Goal: Task Accomplishment & Management: Manage account settings

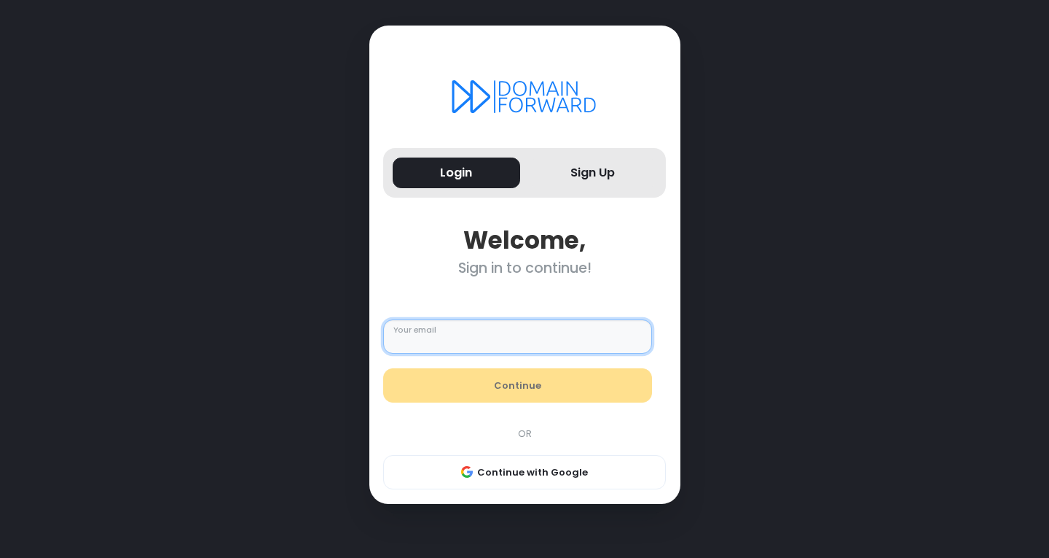
click at [450, 340] on input "Your email" at bounding box center [517, 336] width 269 height 35
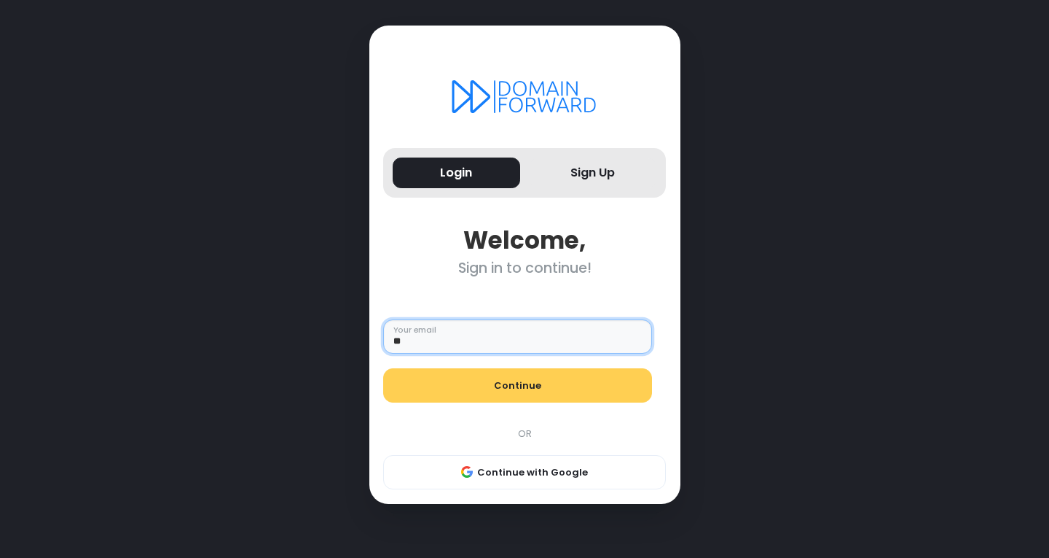
type input "**********"
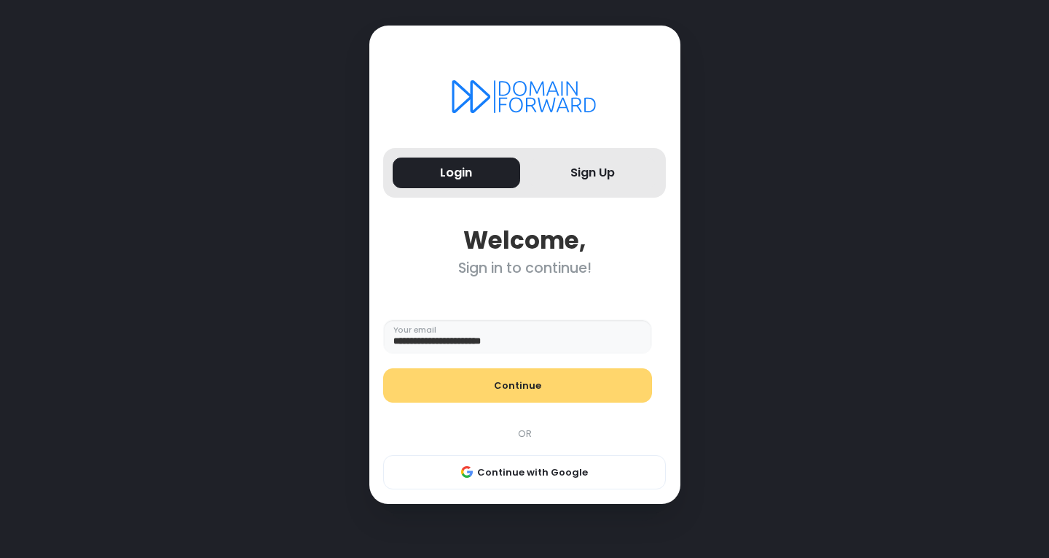
click at [493, 388] on button "Continue" at bounding box center [517, 385] width 269 height 35
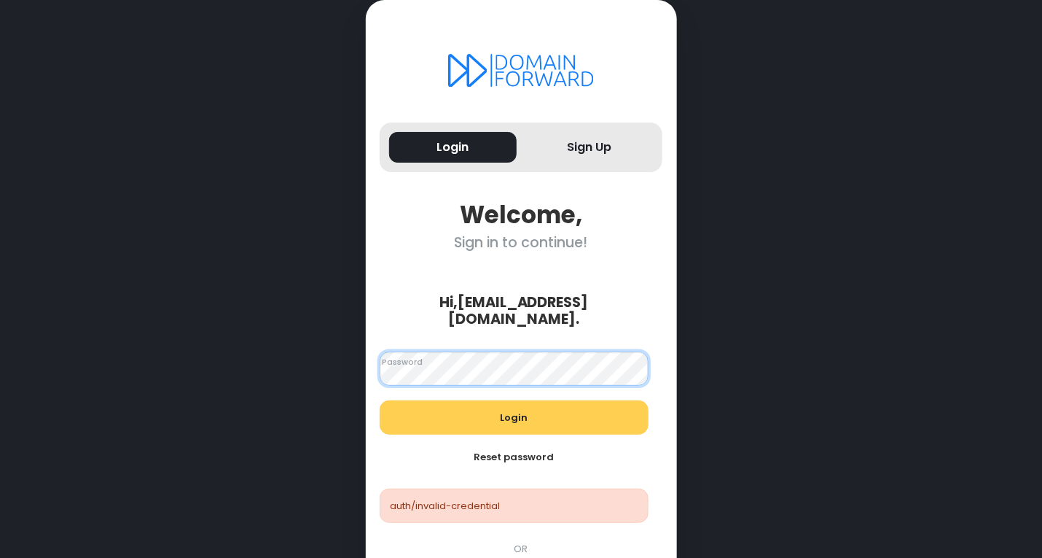
click at [322, 359] on div "Login Sign Up Welcome, Sign in to continue! Hi, [EMAIL_ADDRESS][DOMAIN_NAME] . …" at bounding box center [521, 323] width 977 height 647
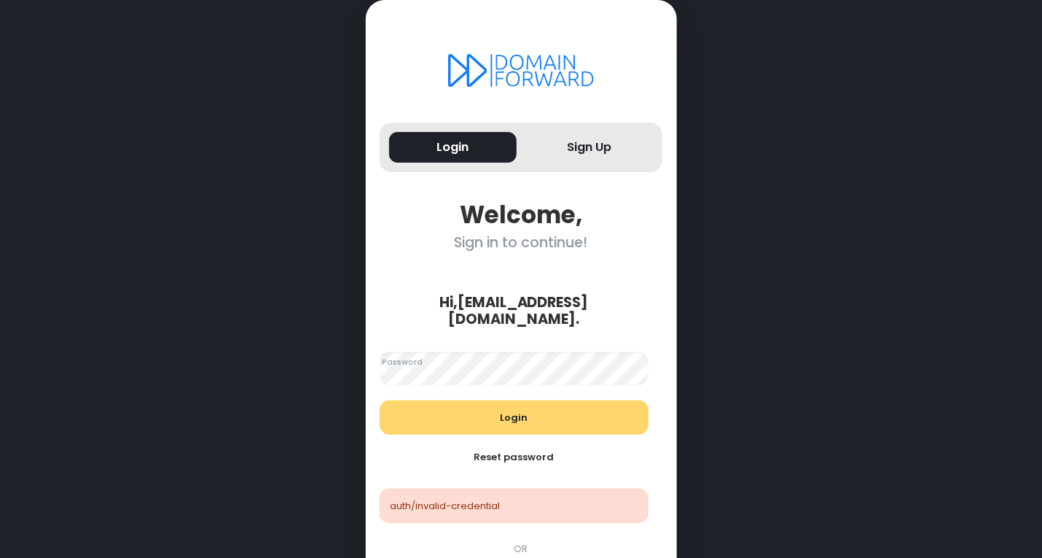
click at [443, 400] on button "Login" at bounding box center [514, 417] width 269 height 35
click at [458, 400] on button "Login" at bounding box center [514, 417] width 269 height 35
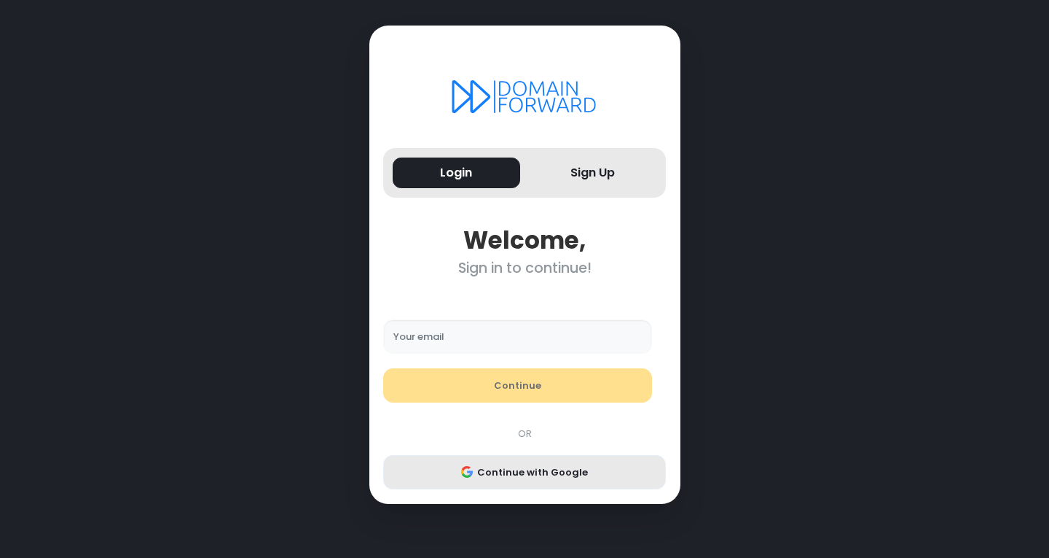
click at [512, 458] on div "Your email Continue OR Continue with Google" at bounding box center [524, 390] width 297 height 199
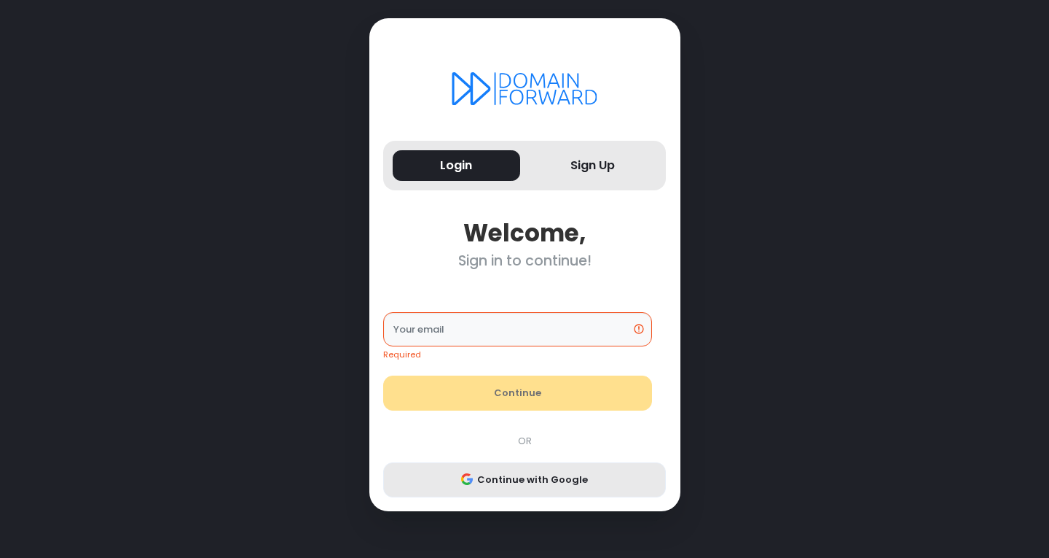
click at [512, 485] on button "Continue with Google" at bounding box center [524, 479] width 283 height 35
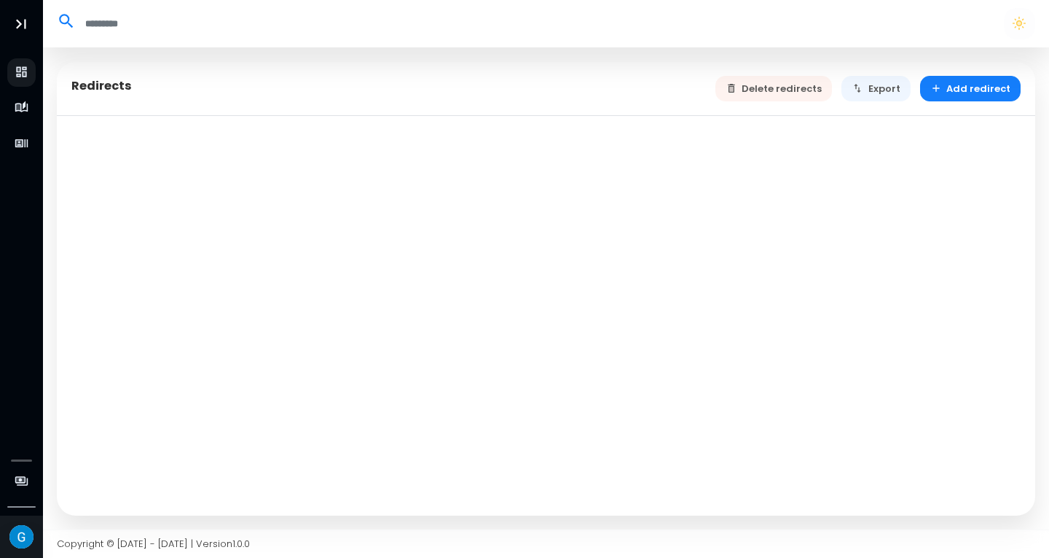
select select "**"
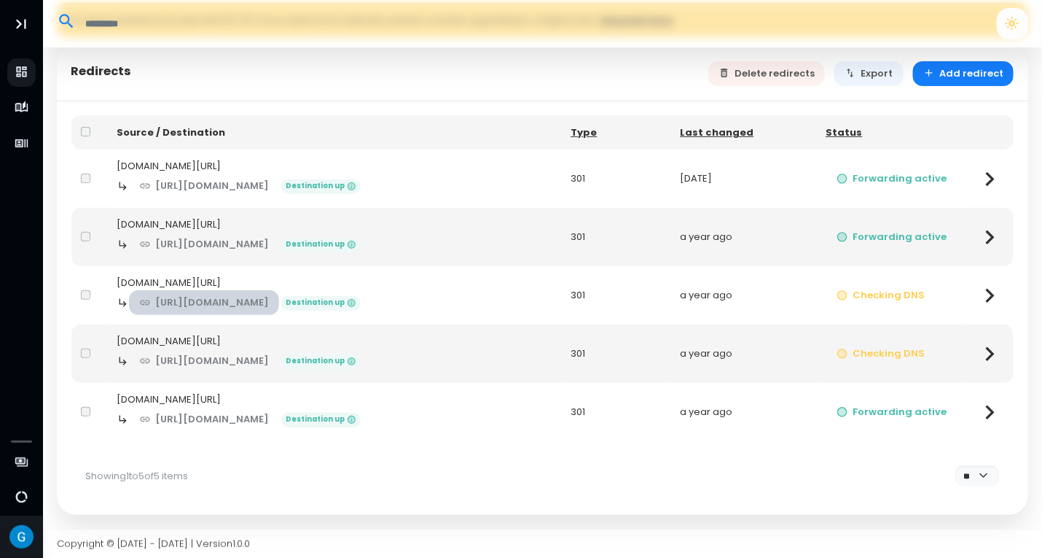
scroll to position [60, 0]
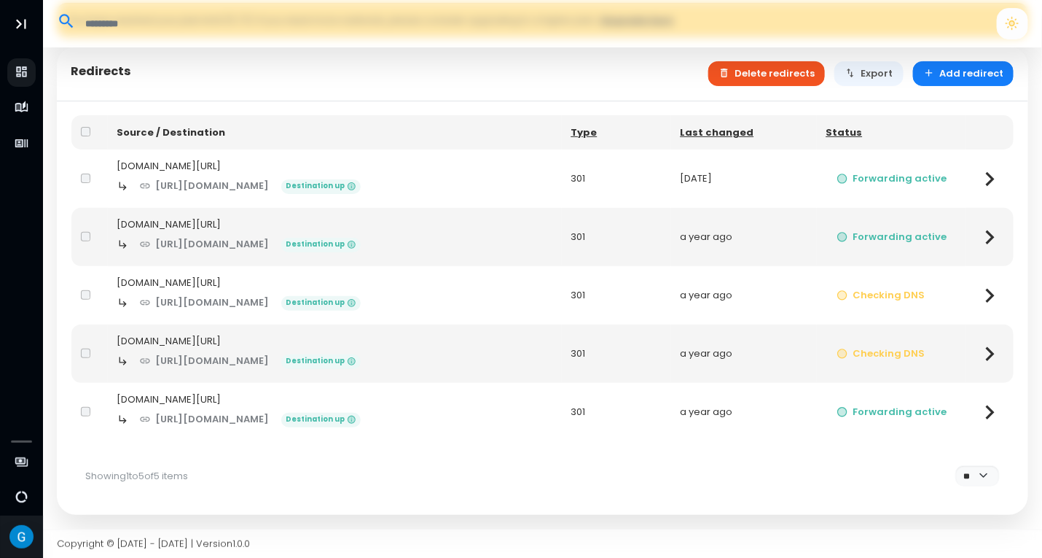
click at [810, 74] on button "Delete redirects" at bounding box center [766, 74] width 117 height 26
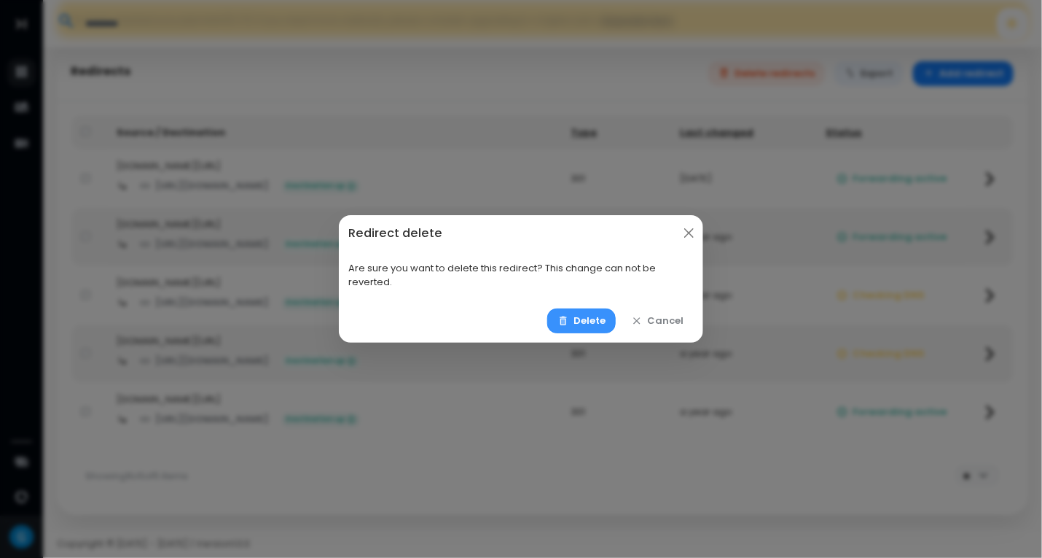
click at [577, 320] on button "Delete" at bounding box center [581, 321] width 69 height 26
click at [569, 315] on icon "button" at bounding box center [564, 321] width 12 height 12
click at [583, 321] on button "Delete" at bounding box center [581, 321] width 69 height 26
click at [680, 228] on div "Redirect delete" at bounding box center [521, 233] width 364 height 36
click at [693, 228] on button "Close" at bounding box center [689, 233] width 19 height 19
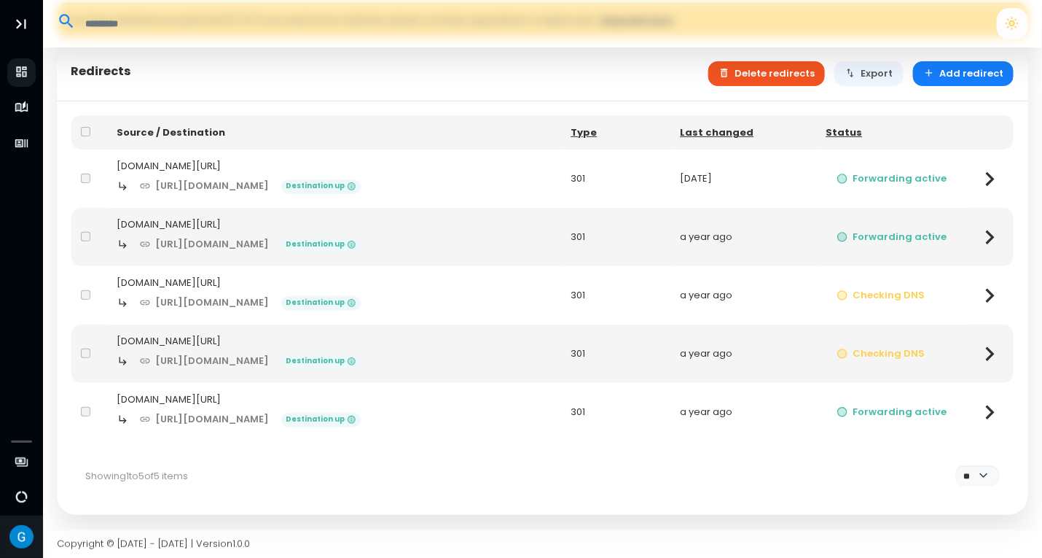
click at [789, 82] on button "Delete redirects" at bounding box center [766, 74] width 117 height 26
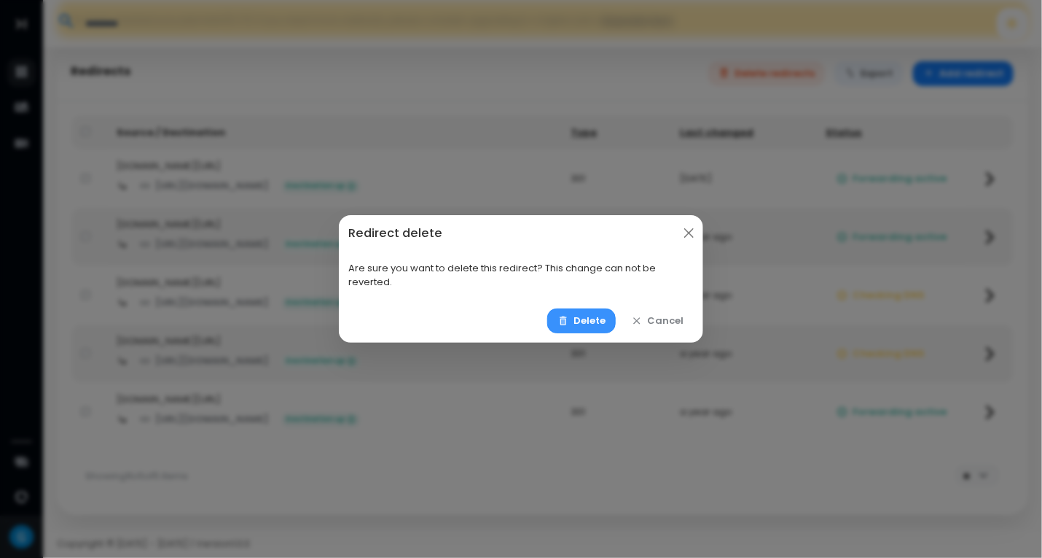
click at [593, 318] on button "Delete" at bounding box center [581, 321] width 69 height 26
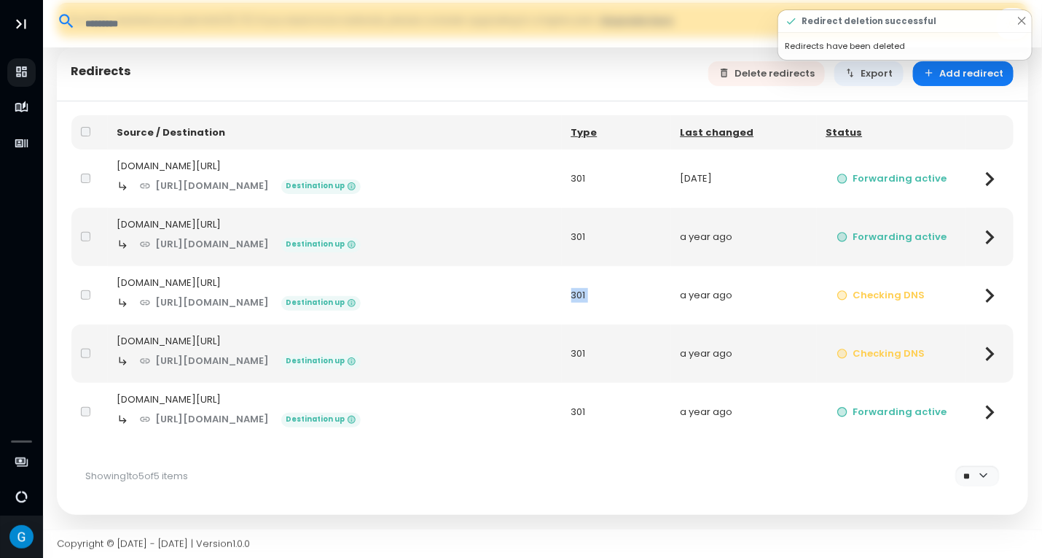
click at [593, 318] on td "301" at bounding box center [616, 295] width 109 height 58
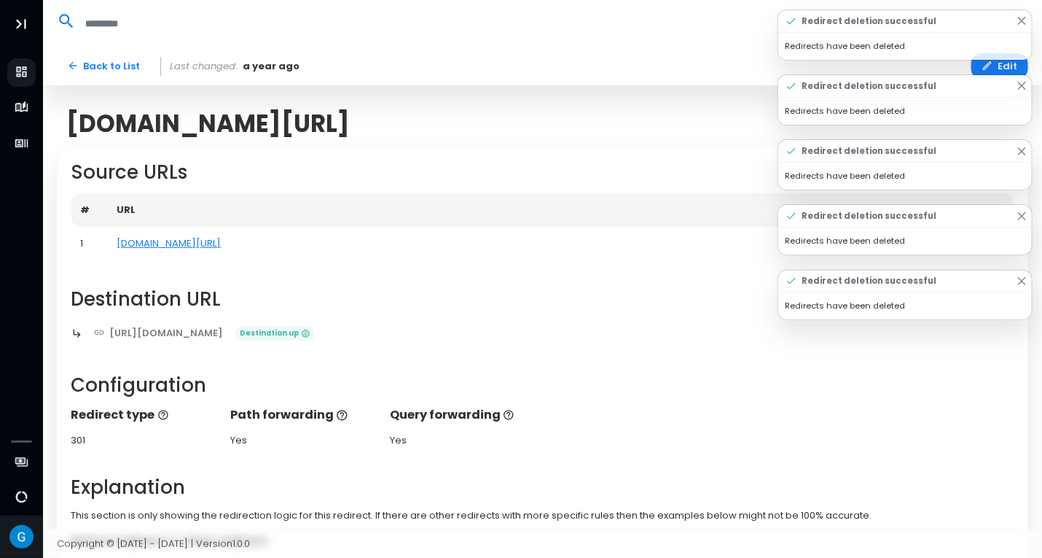
click at [593, 150] on div "Source URLs # URL 1 www.summitos.app/ Destination URL https://stevepreda.com/su…" at bounding box center [542, 388] width 971 height 483
click at [106, 62] on link "Back to List" at bounding box center [104, 66] width 94 height 26
select select "**"
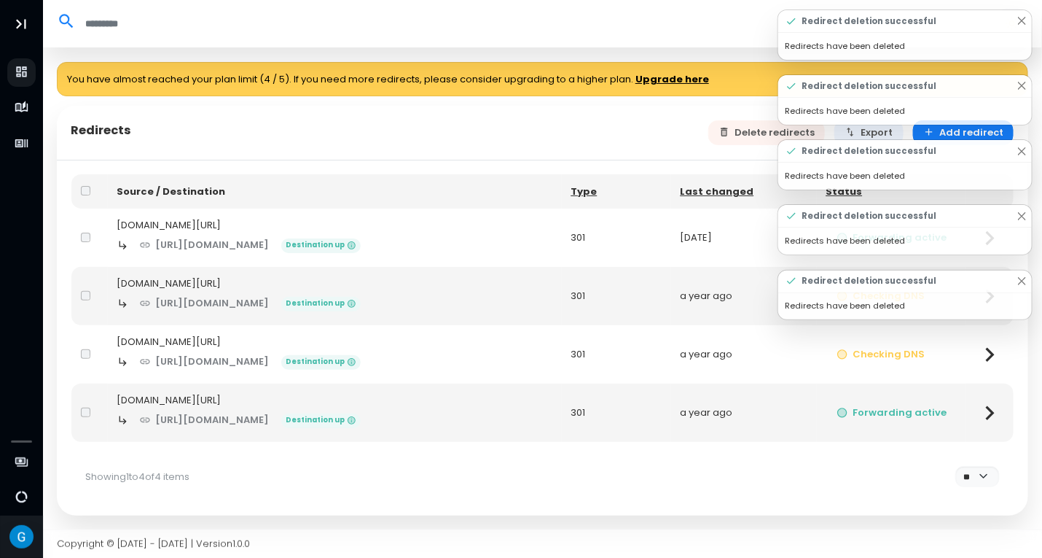
click at [396, 141] on div "Redirects Delete redirects Export Add redirect" at bounding box center [542, 133] width 971 height 55
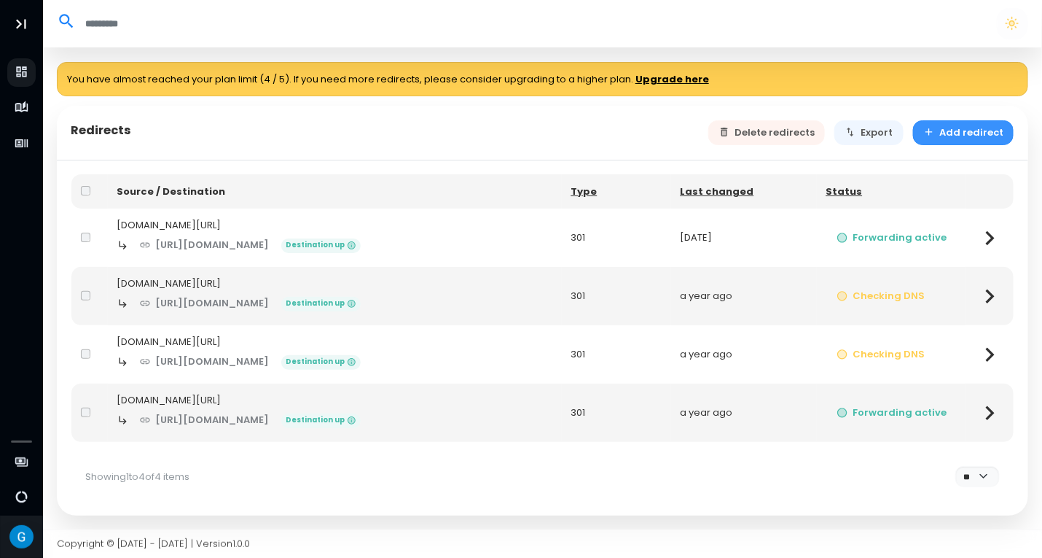
click at [942, 122] on button "Add redirect" at bounding box center [963, 133] width 101 height 26
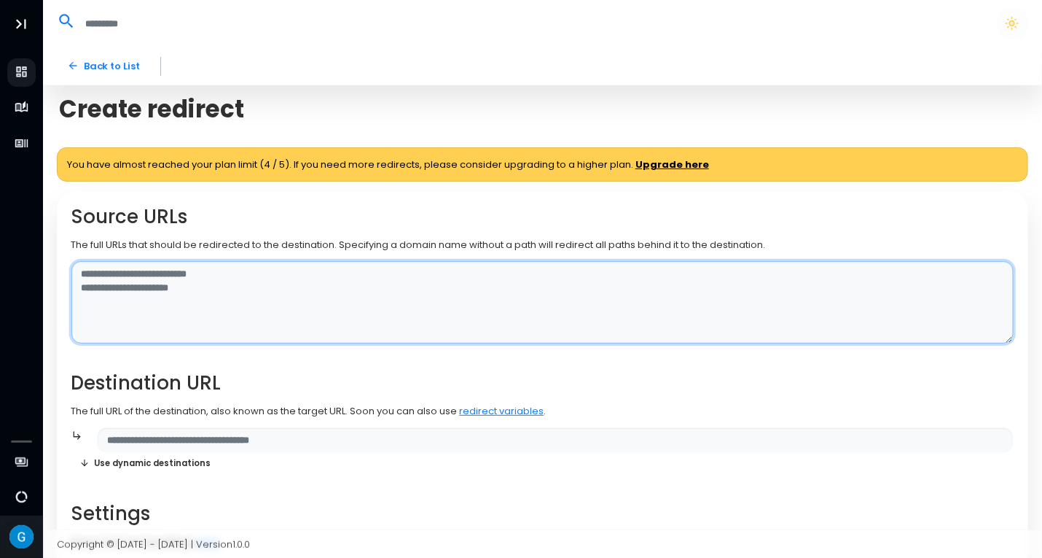
click at [213, 270] on textarea at bounding box center [542, 302] width 943 height 82
paste textarea "**********"
click at [80, 274] on textarea "**********" at bounding box center [542, 302] width 943 height 82
click at [128, 297] on textarea "**********" at bounding box center [542, 302] width 943 height 82
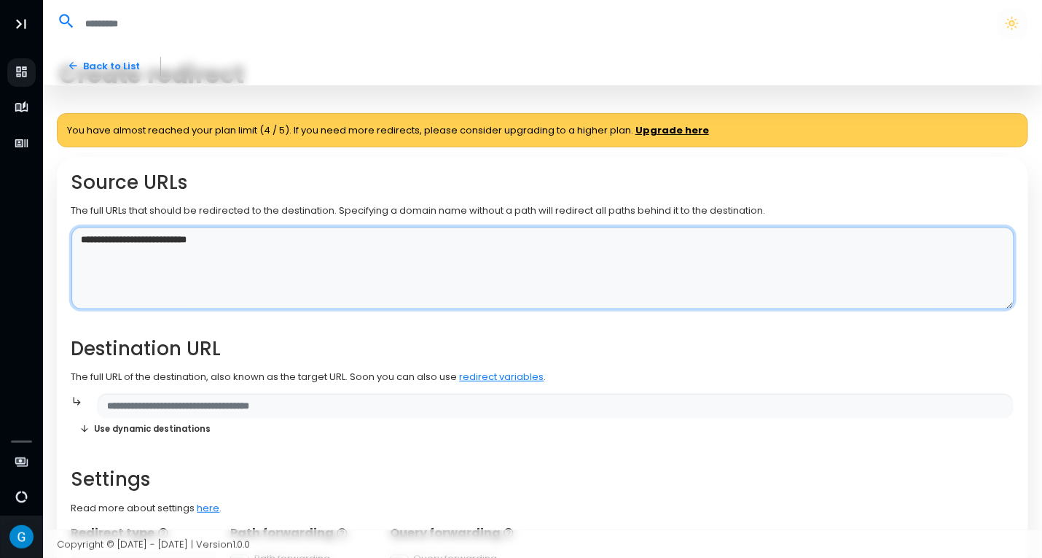
scroll to position [73, 0]
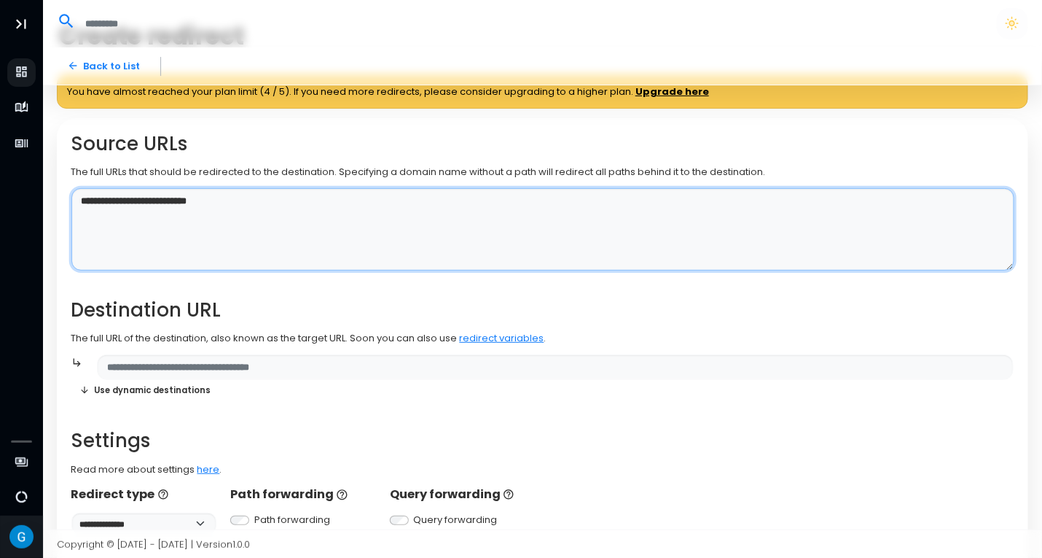
type textarea "**********"
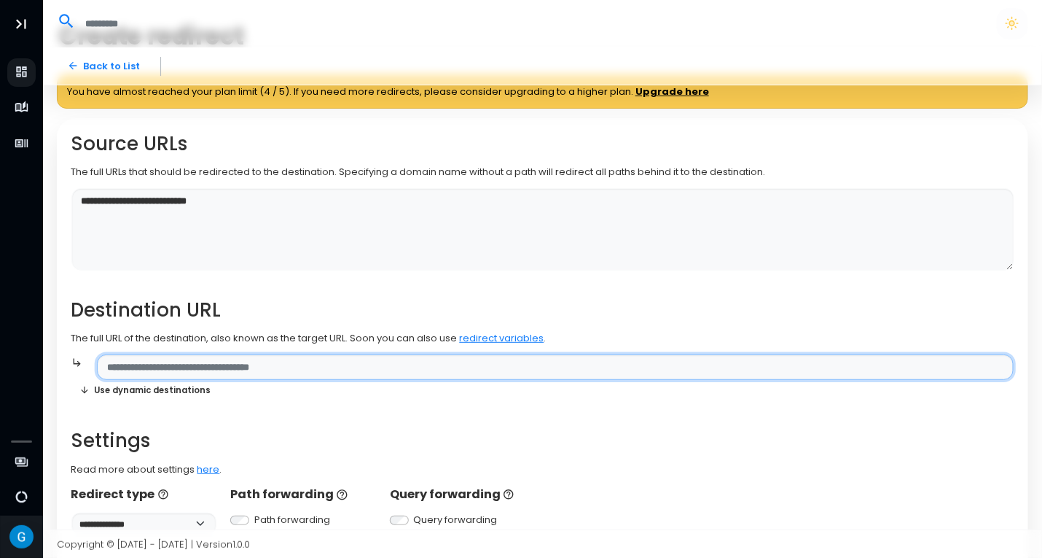
click at [157, 369] on input "text" at bounding box center [555, 367] width 917 height 26
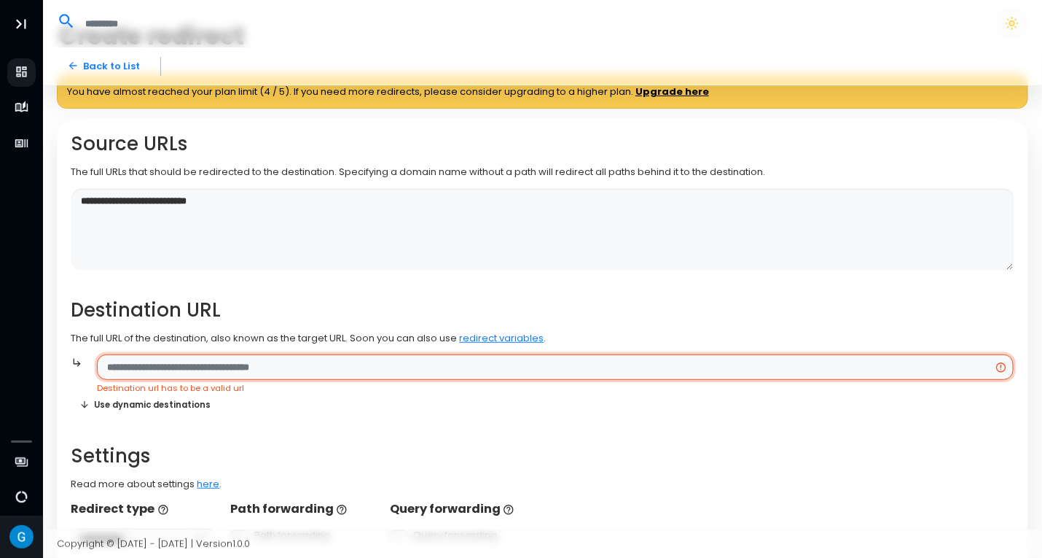
paste input "**********"
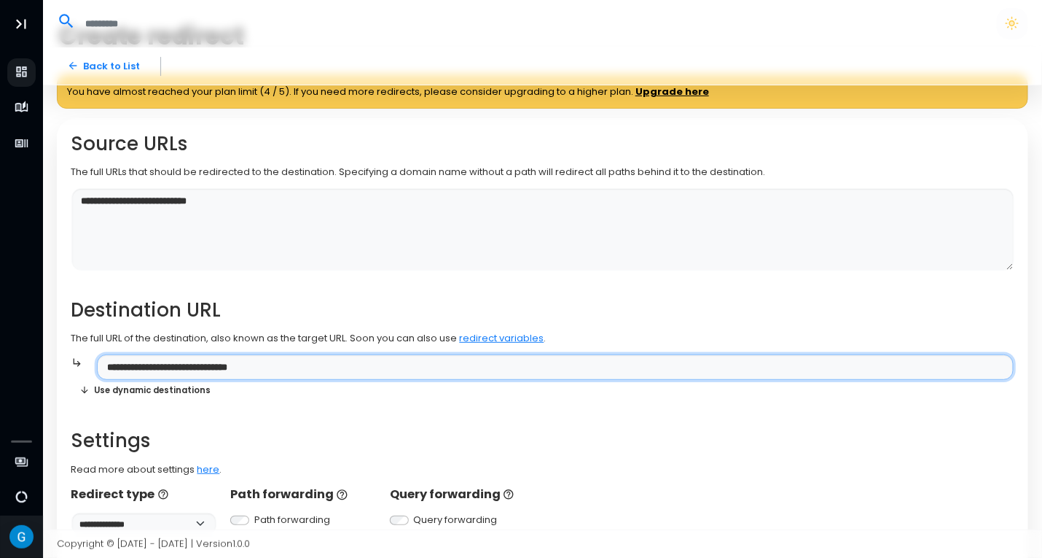
type input "**********"
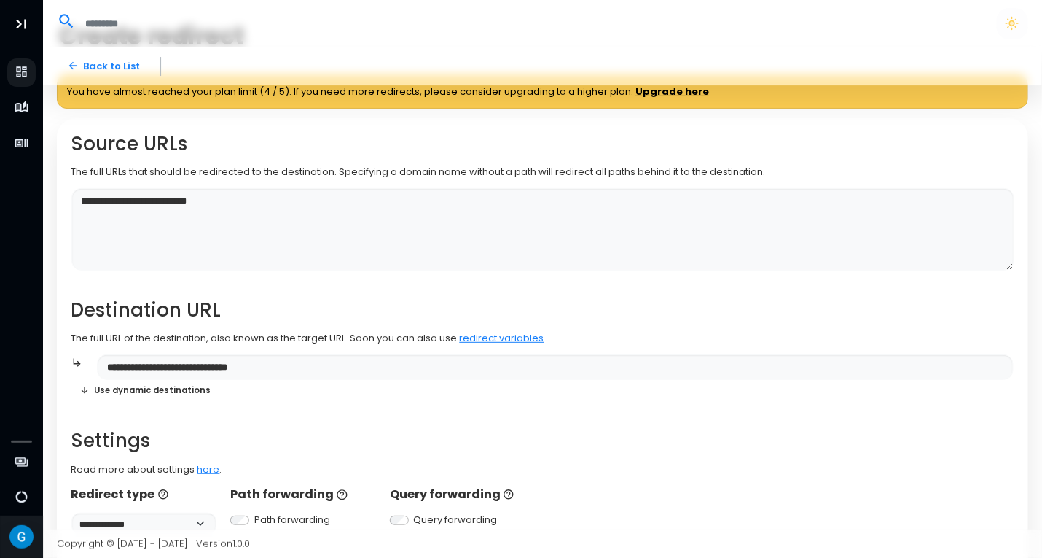
click at [330, 418] on div "**********" at bounding box center [542, 334] width 943 height 402
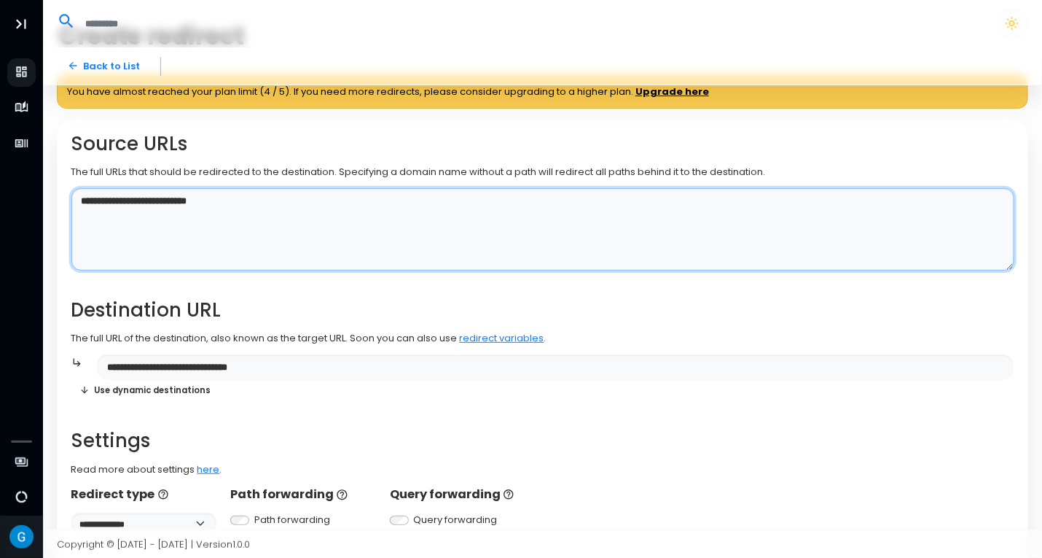
click at [335, 230] on textarea "**********" at bounding box center [542, 229] width 943 height 82
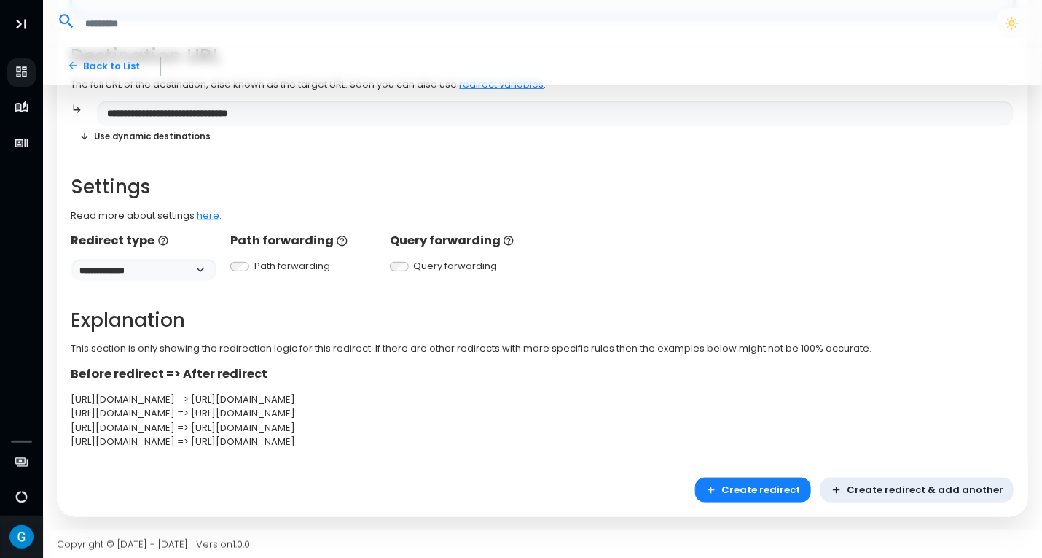
scroll to position [328, 0]
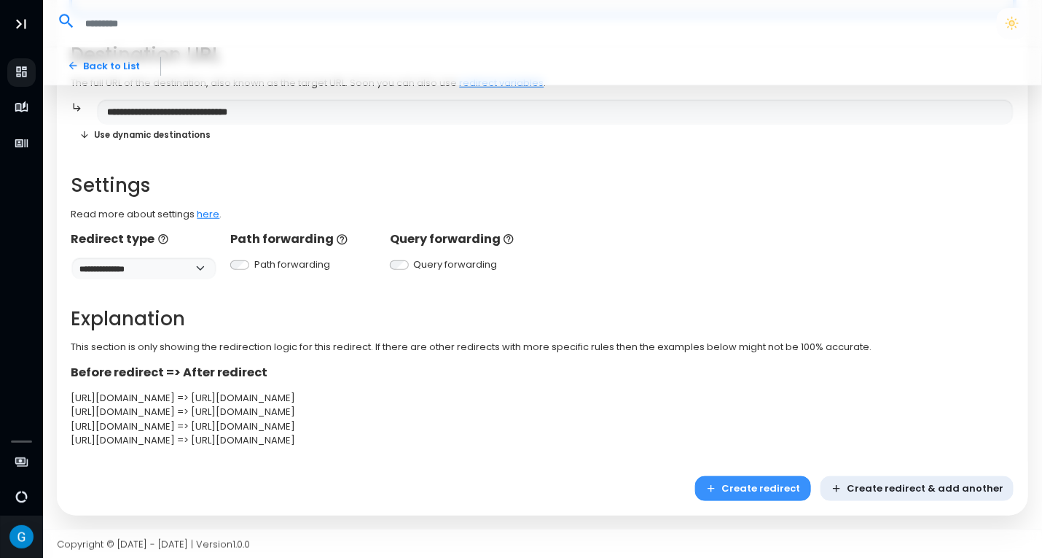
type textarea "**********"
click at [770, 486] on button "Create redirect" at bounding box center [753, 489] width 116 height 26
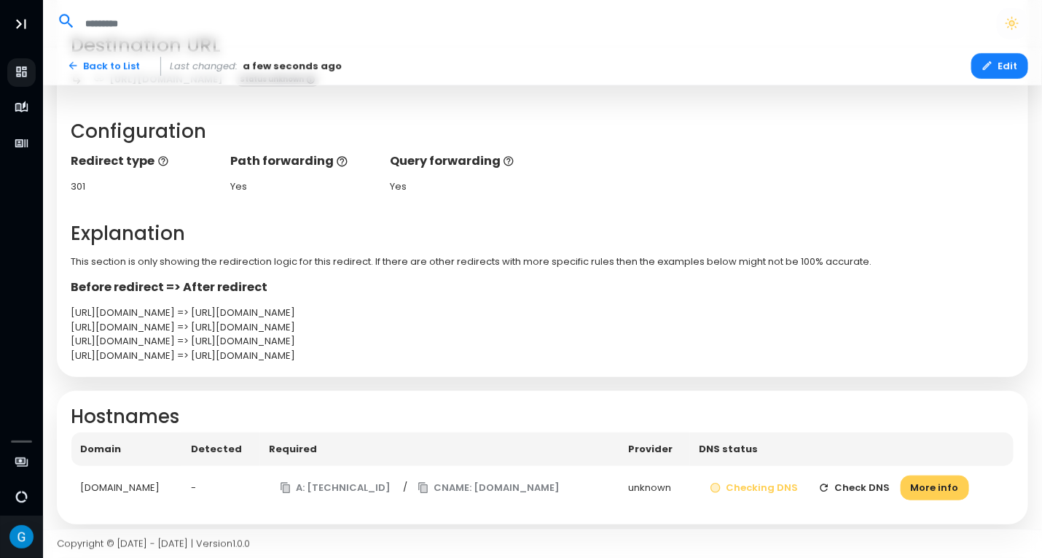
scroll to position [262, 0]
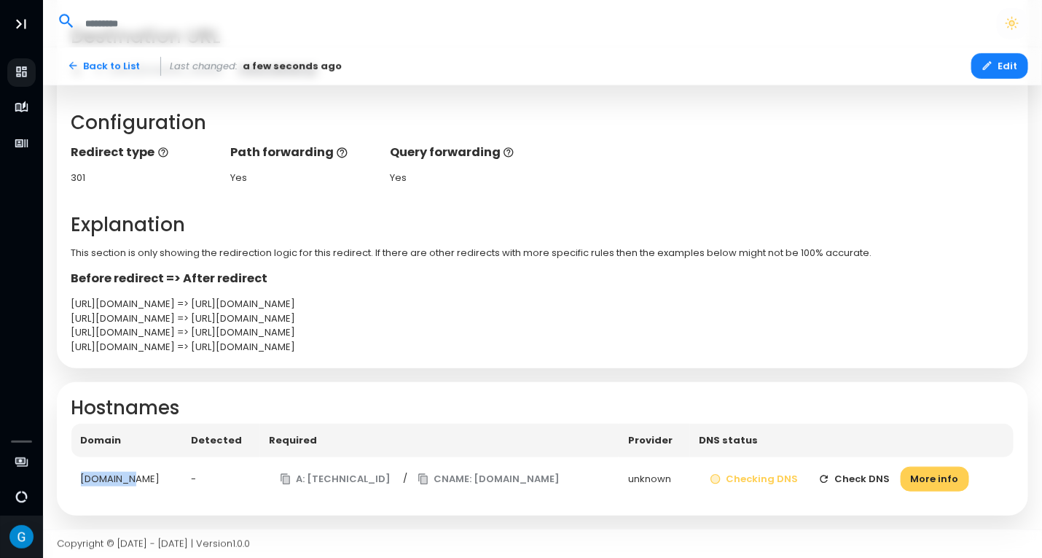
drag, startPoint x: 133, startPoint y: 474, endPoint x: 76, endPoint y: 474, distance: 57.6
click at [76, 474] on td "handbooks.summitos.co" at bounding box center [126, 479] width 110 height 44
copy div "handbooks"
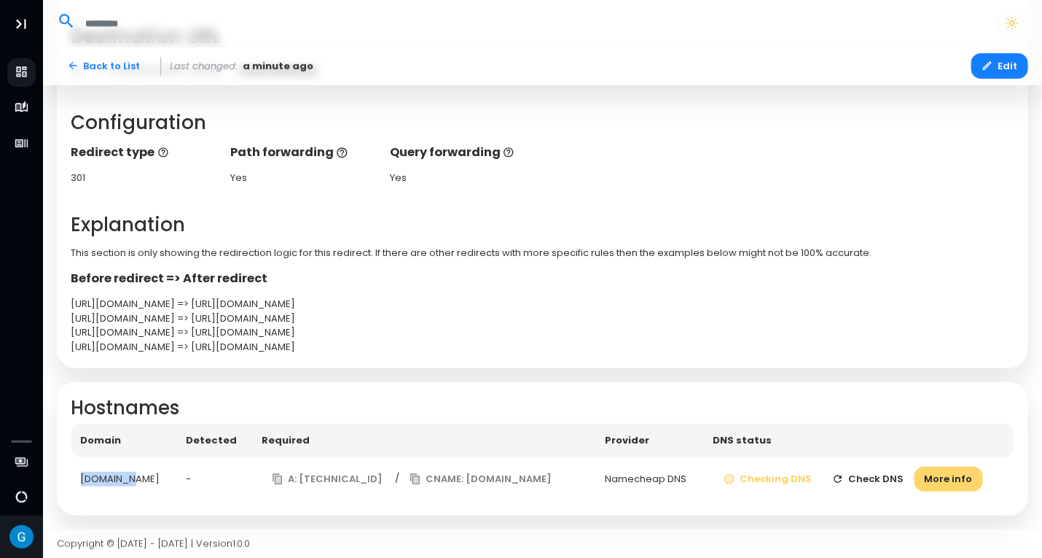
click at [971, 482] on button "More info" at bounding box center [949, 479] width 69 height 26
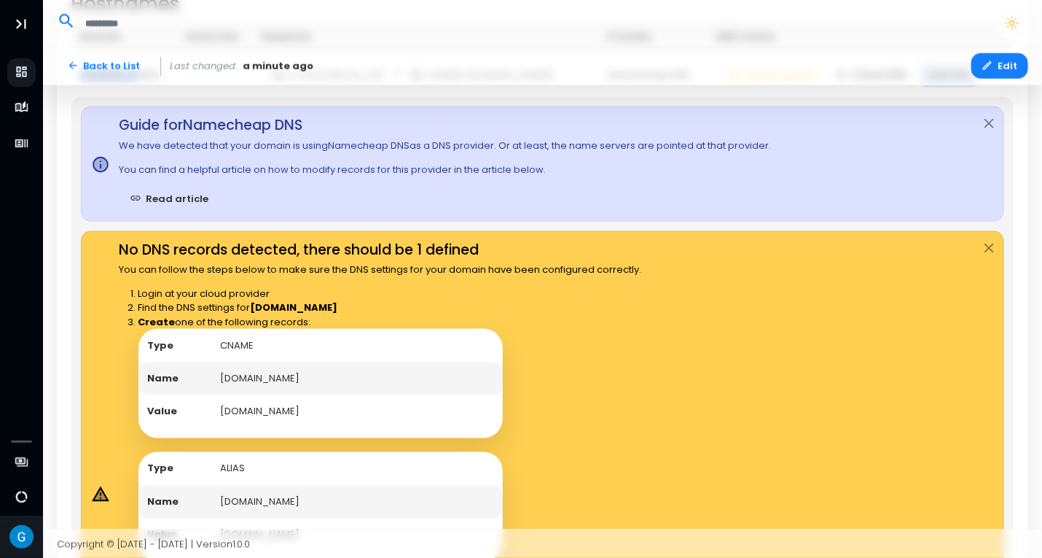
scroll to position [700, 0]
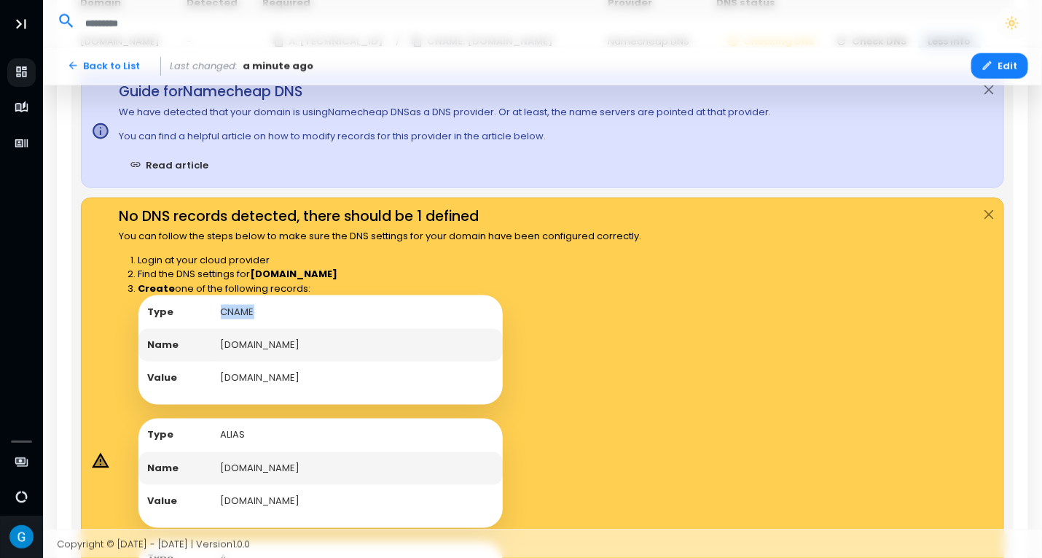
drag, startPoint x: 255, startPoint y: 309, endPoint x: 212, endPoint y: 310, distance: 43.0
click at [212, 310] on td "CNAME" at bounding box center [357, 312] width 292 height 34
drag, startPoint x: 350, startPoint y: 344, endPoint x: 216, endPoint y: 343, distance: 134.1
click at [216, 343] on td "handbooks.summitos.co" at bounding box center [357, 346] width 292 height 34
copy td "handbooks.summitos.co"
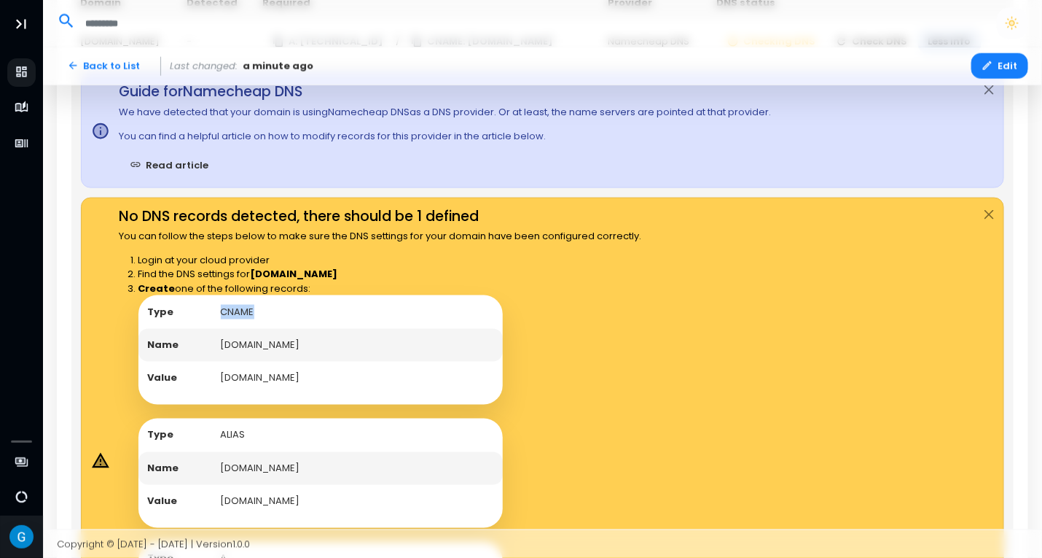
drag, startPoint x: 359, startPoint y: 373, endPoint x: 221, endPoint y: 380, distance: 138.6
click at [221, 380] on td "edge.domain-forward.com" at bounding box center [357, 378] width 292 height 34
copy td "edge.domain-forward.com"
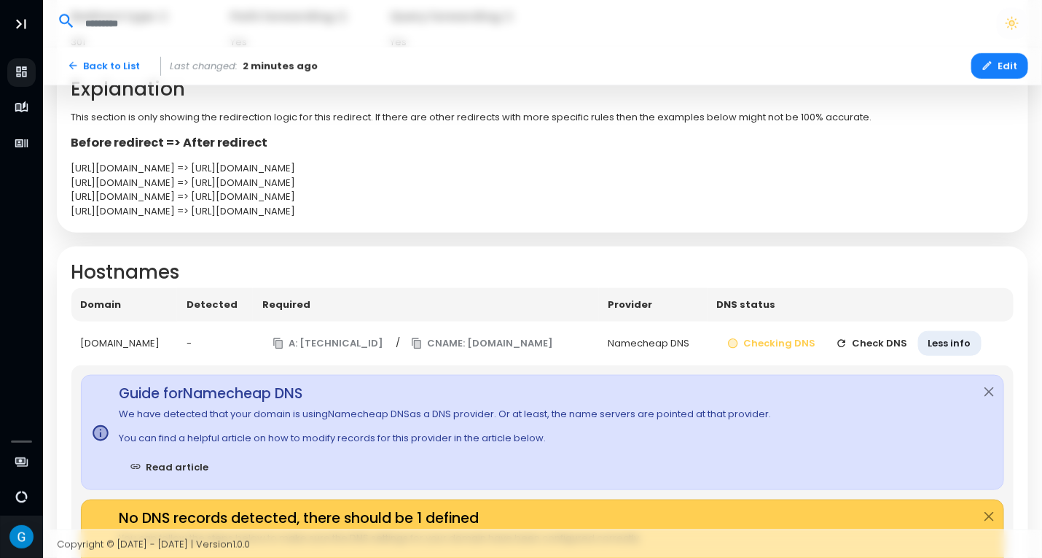
scroll to position [437, 0]
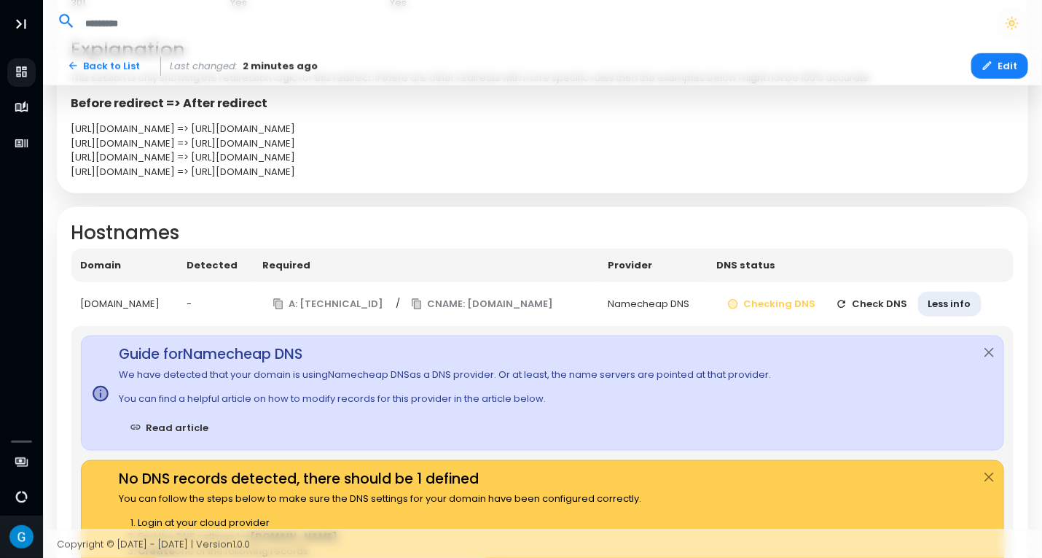
click at [895, 304] on button "Check DNS" at bounding box center [872, 305] width 93 height 26
click at [987, 347] on button "Close" at bounding box center [989, 353] width 28 height 34
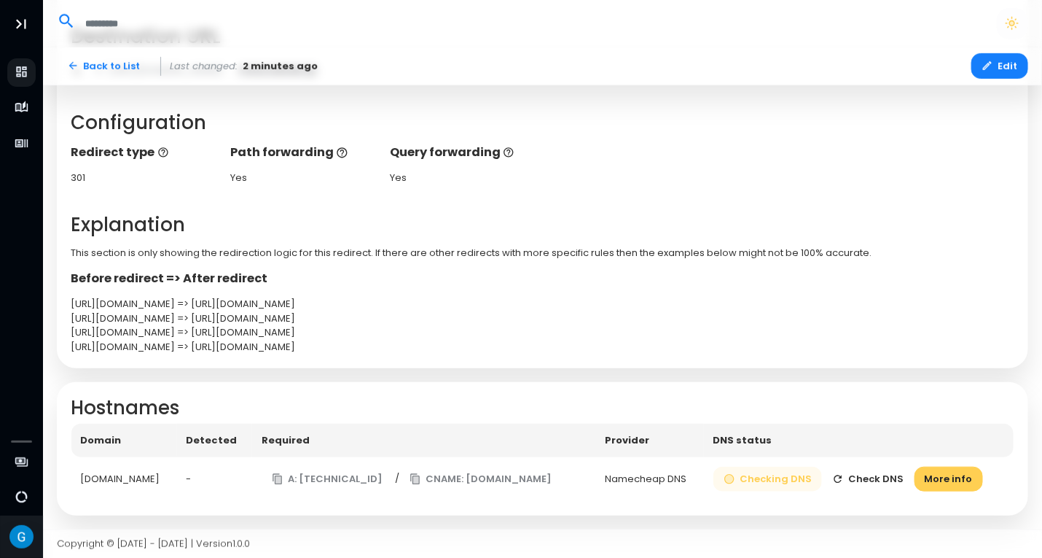
click at [802, 482] on button "Checking DNS" at bounding box center [767, 479] width 109 height 26
click at [952, 477] on button "More info" at bounding box center [949, 479] width 69 height 26
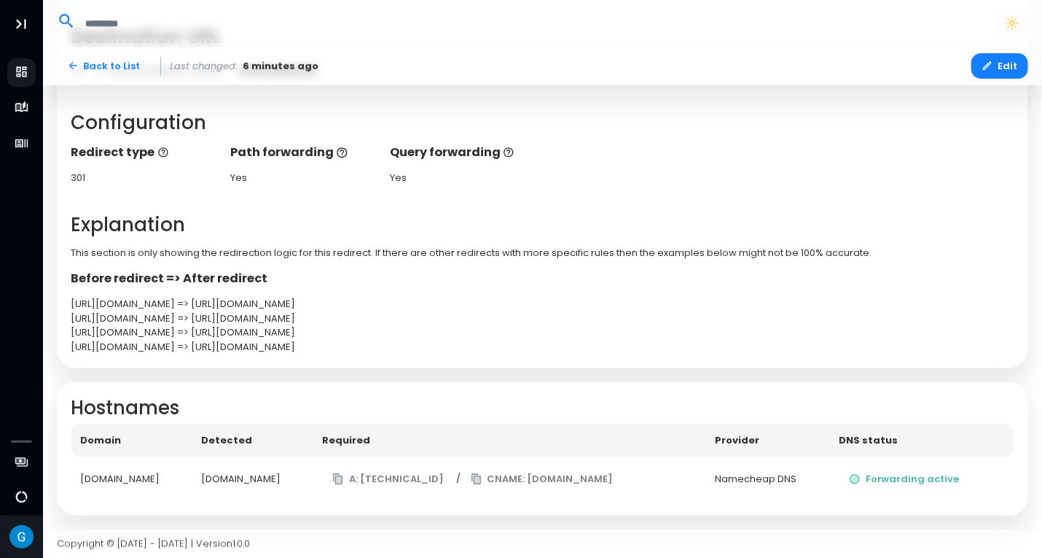
drag, startPoint x: 204, startPoint y: 467, endPoint x: 78, endPoint y: 477, distance: 126.4
click at [78, 477] on td "handbooks.summitos.co" at bounding box center [131, 479] width 121 height 44
copy div "handbooks.summitos.co"
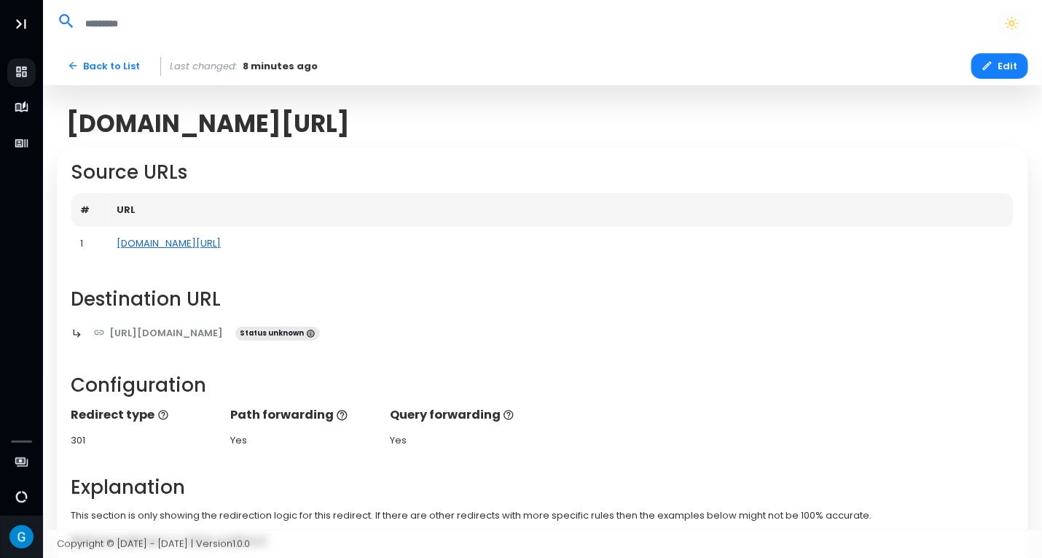
click at [195, 238] on link "[DOMAIN_NAME][URL]" at bounding box center [169, 243] width 104 height 14
click at [117, 69] on link "Back to List" at bounding box center [104, 66] width 94 height 26
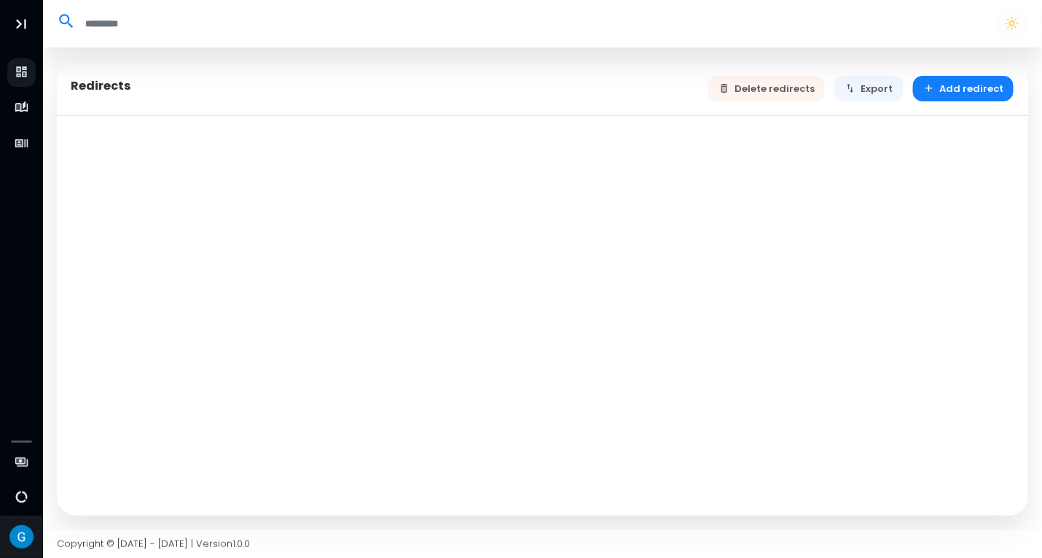
select select "**"
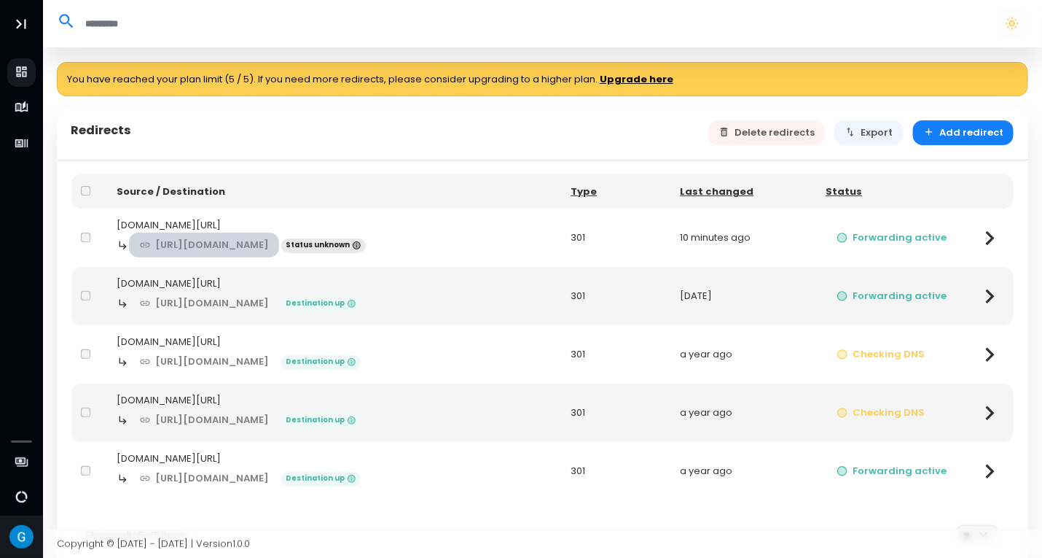
click at [261, 245] on link "https://handbooks.stevepreda.com/" at bounding box center [204, 245] width 151 height 26
click at [176, 225] on div "handbooks.summitos.co/" at bounding box center [334, 225] width 435 height 15
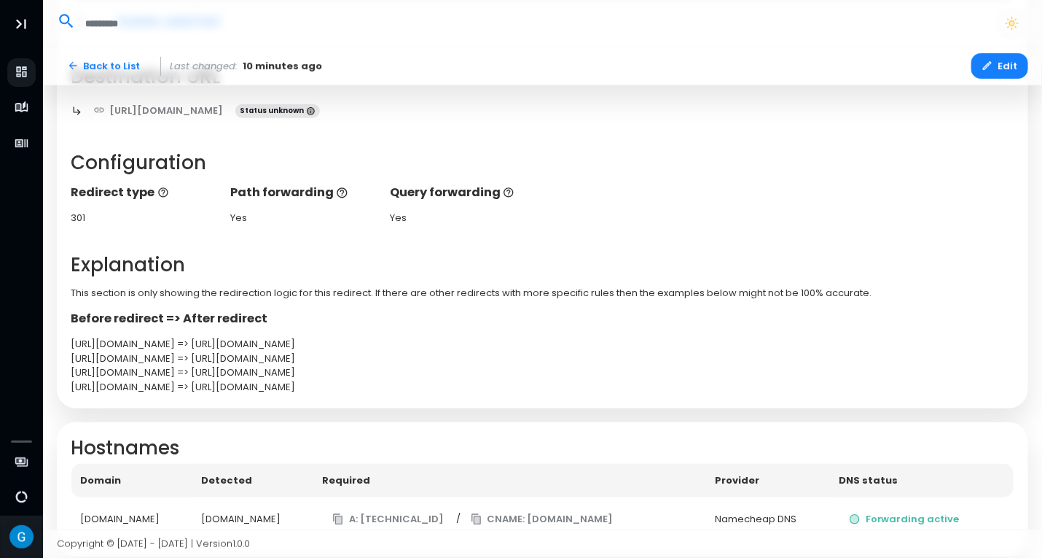
scroll to position [262, 0]
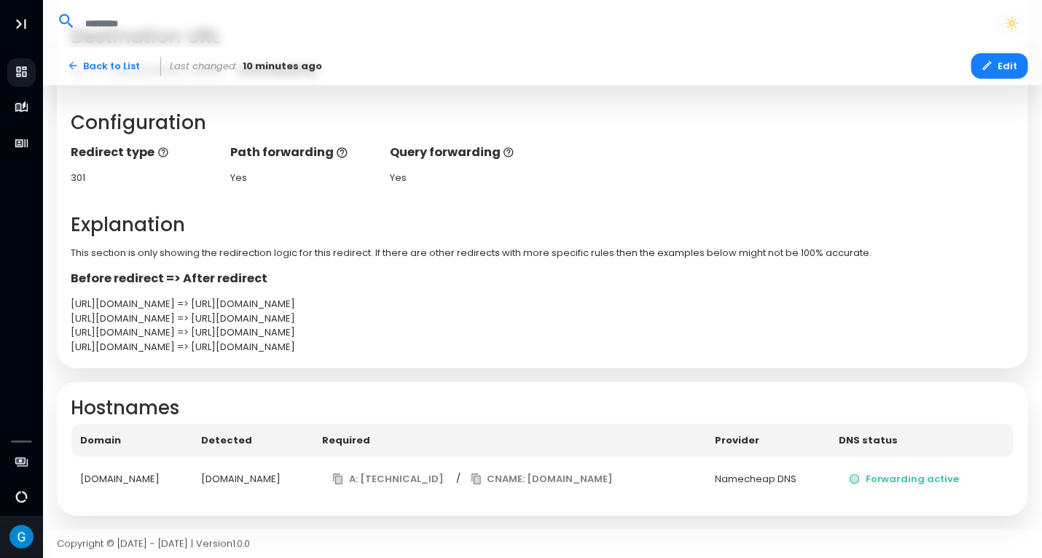
click at [473, 463] on td "A: 138.68.125.144 / CNAME: edge.domain-forward.com" at bounding box center [510, 479] width 394 height 44
click at [440, 481] on button "A: 138.68.125.144" at bounding box center [388, 479] width 132 height 26
